Goal: Task Accomplishment & Management: Use online tool/utility

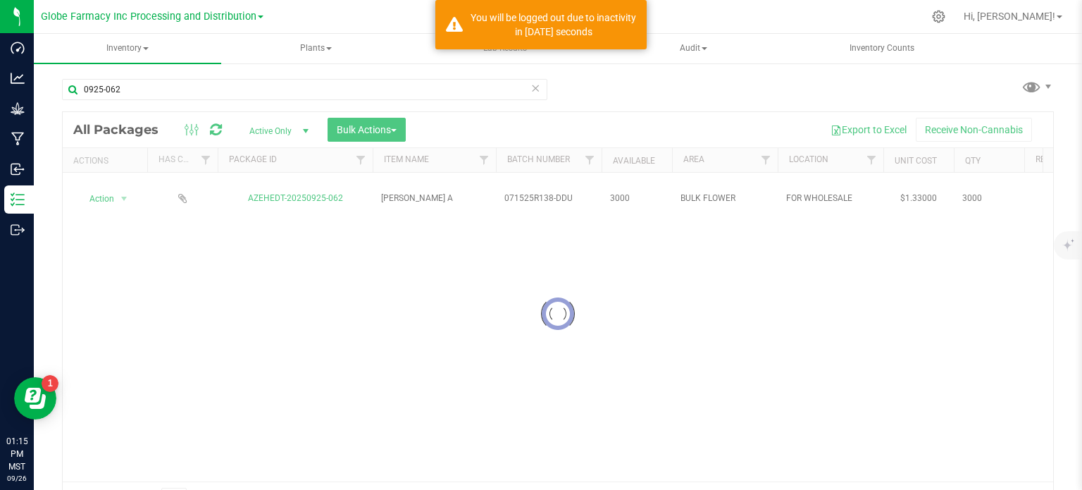
type input "0925-062"
click at [376, 129] on div at bounding box center [558, 313] width 990 height 403
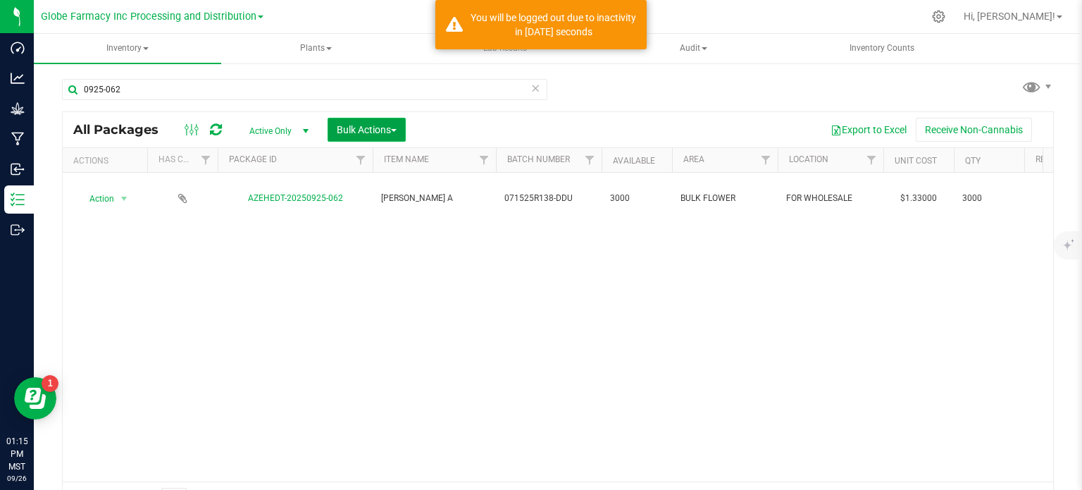
click at [379, 135] on span "Bulk Actions" at bounding box center [367, 129] width 60 height 11
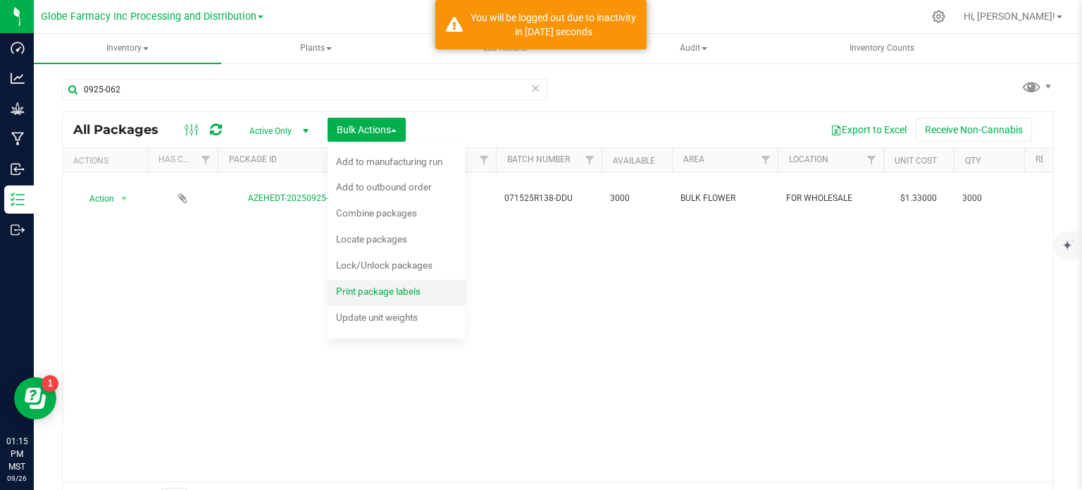
click at [377, 295] on span "Print package labels" at bounding box center [378, 290] width 85 height 11
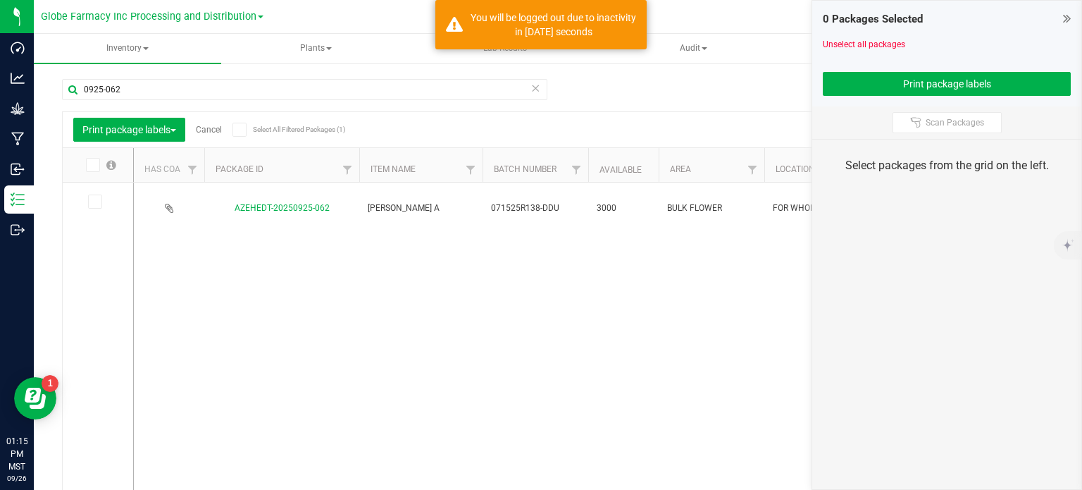
click at [93, 201] on icon at bounding box center [93, 201] width 9 height 0
click at [0, 0] on input "checkbox" at bounding box center [0, 0] width 0 height 0
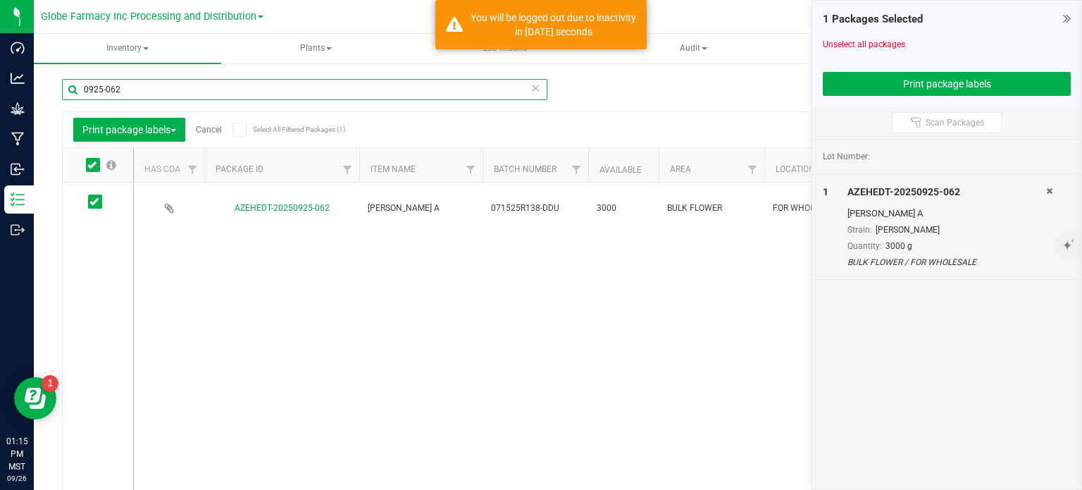
click at [186, 97] on input "0925-062" at bounding box center [304, 89] width 485 height 21
type input "0925-063"
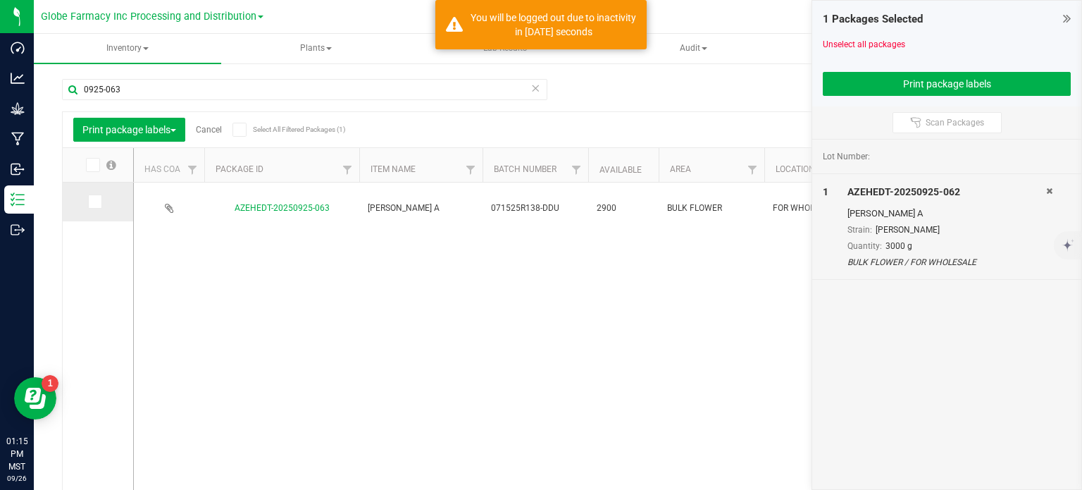
click at [100, 205] on span at bounding box center [95, 201] width 14 height 14
click at [0, 0] on input "checkbox" at bounding box center [0, 0] width 0 height 0
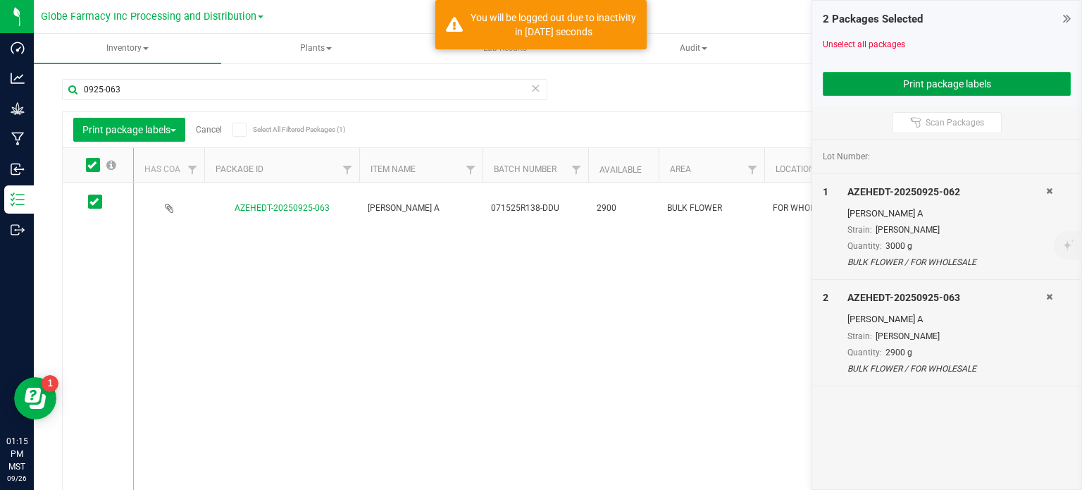
click at [845, 85] on button "Print package labels" at bounding box center [947, 84] width 248 height 24
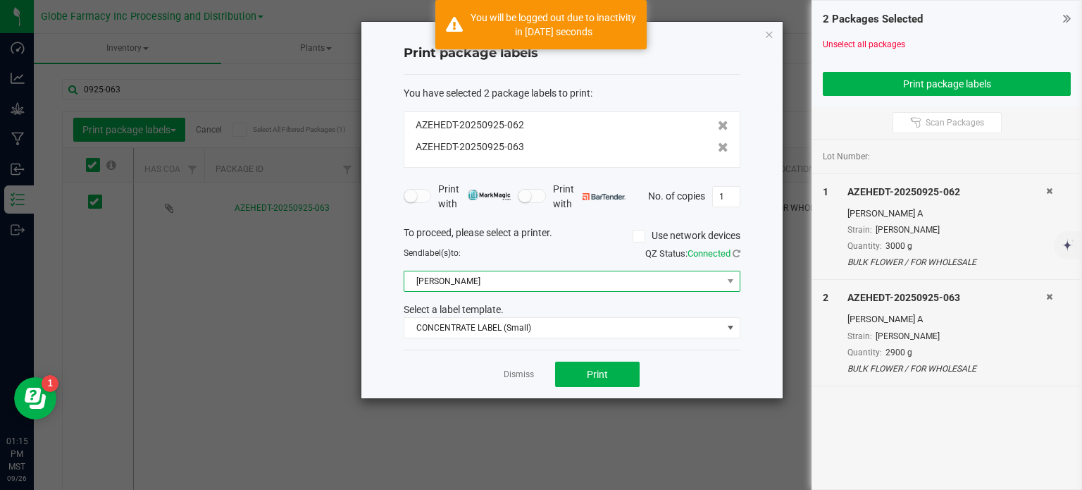
click at [510, 279] on span "[PERSON_NAME]" at bounding box center [563, 281] width 318 height 20
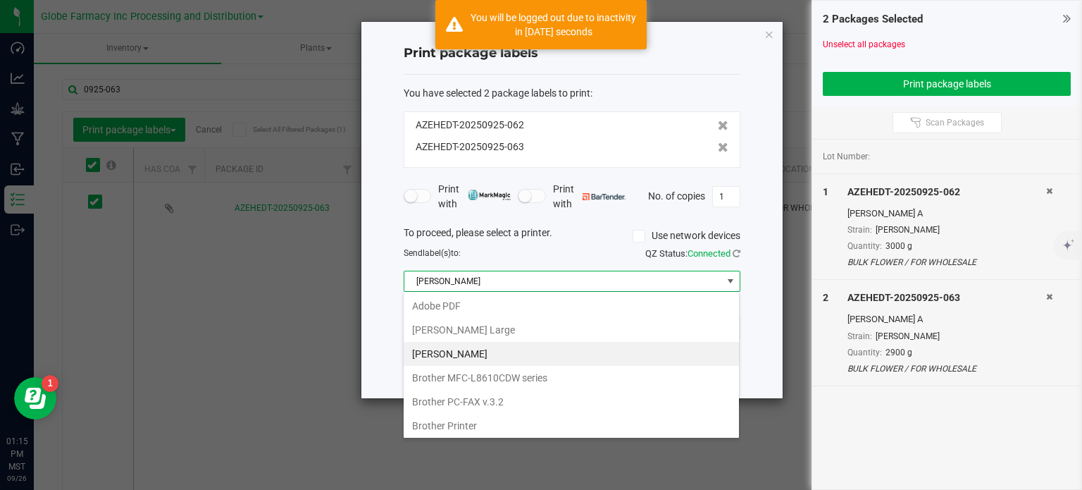
scroll to position [20, 337]
click at [538, 332] on Large "[PERSON_NAME] Large" at bounding box center [571, 330] width 335 height 24
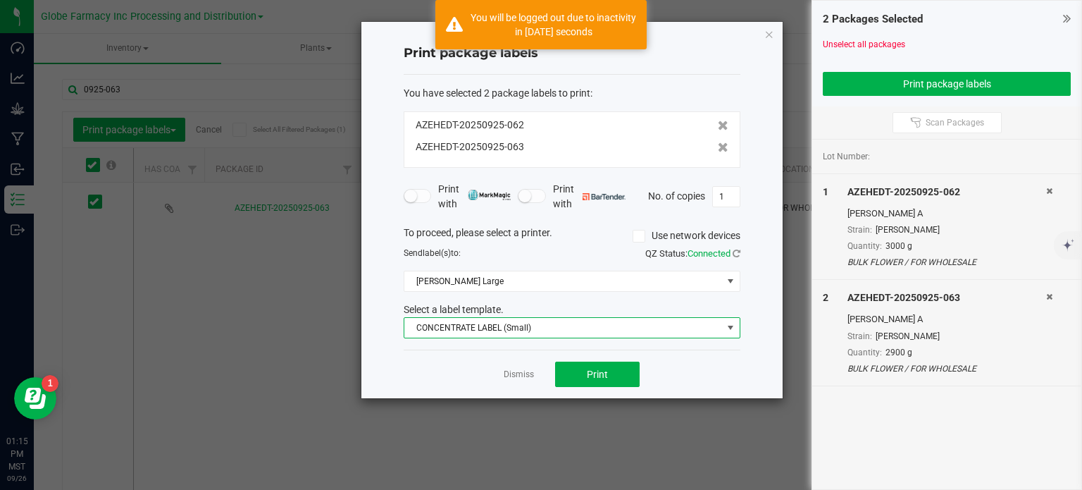
click at [538, 332] on span "CONCENTRATE LABEL (Small)" at bounding box center [563, 328] width 318 height 20
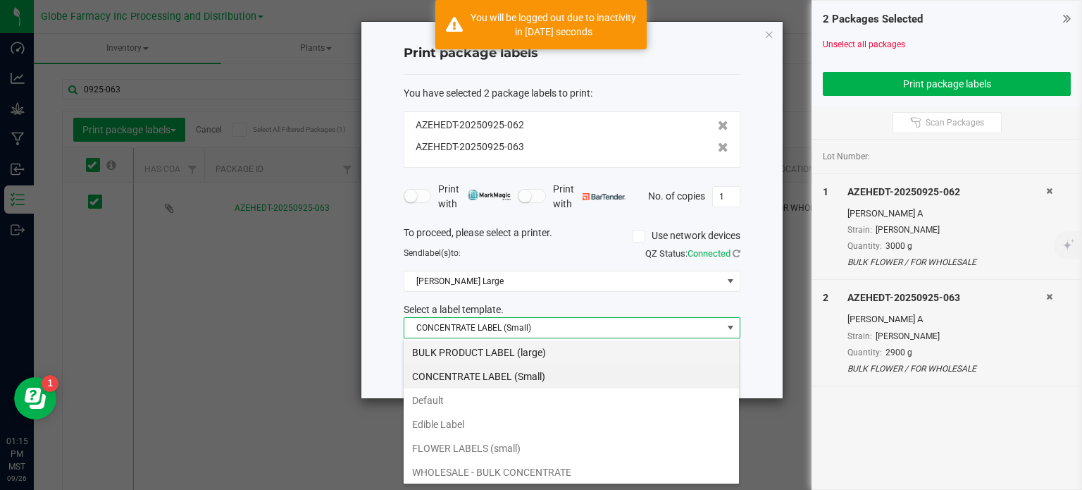
click at [531, 349] on li "BULK PRODUCT LABEL (large)" at bounding box center [571, 352] width 335 height 24
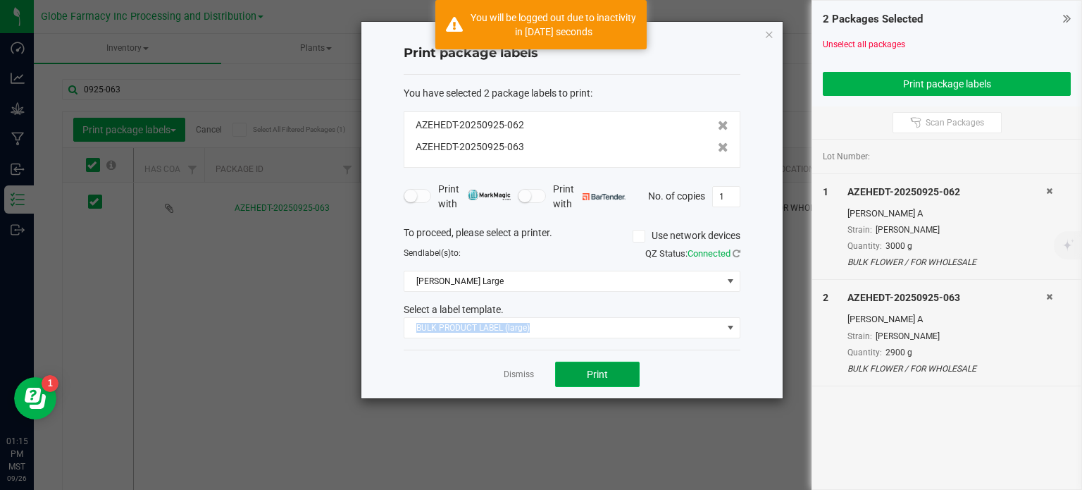
click at [606, 368] on span "Print" at bounding box center [597, 373] width 21 height 11
